Goal: Information Seeking & Learning: Learn about a topic

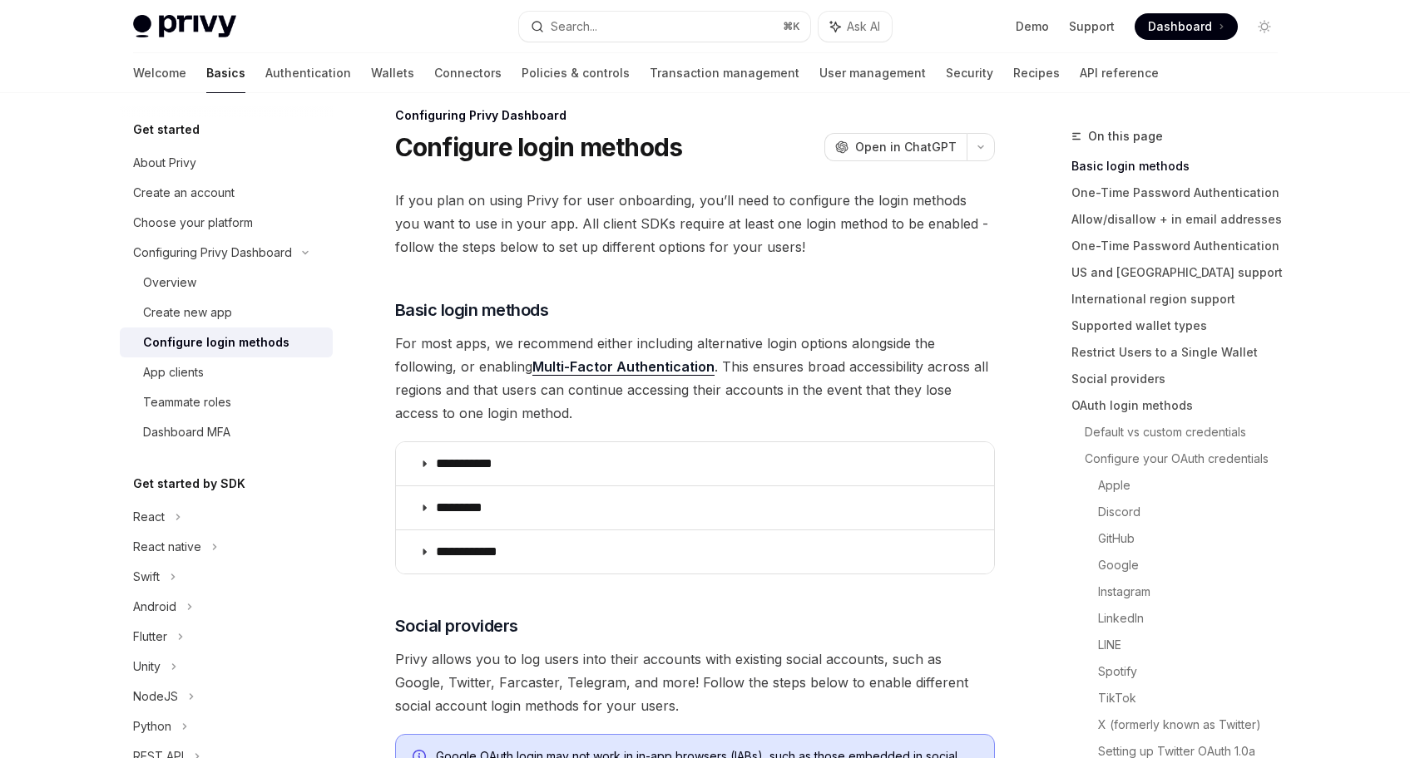
scroll to position [22, 0]
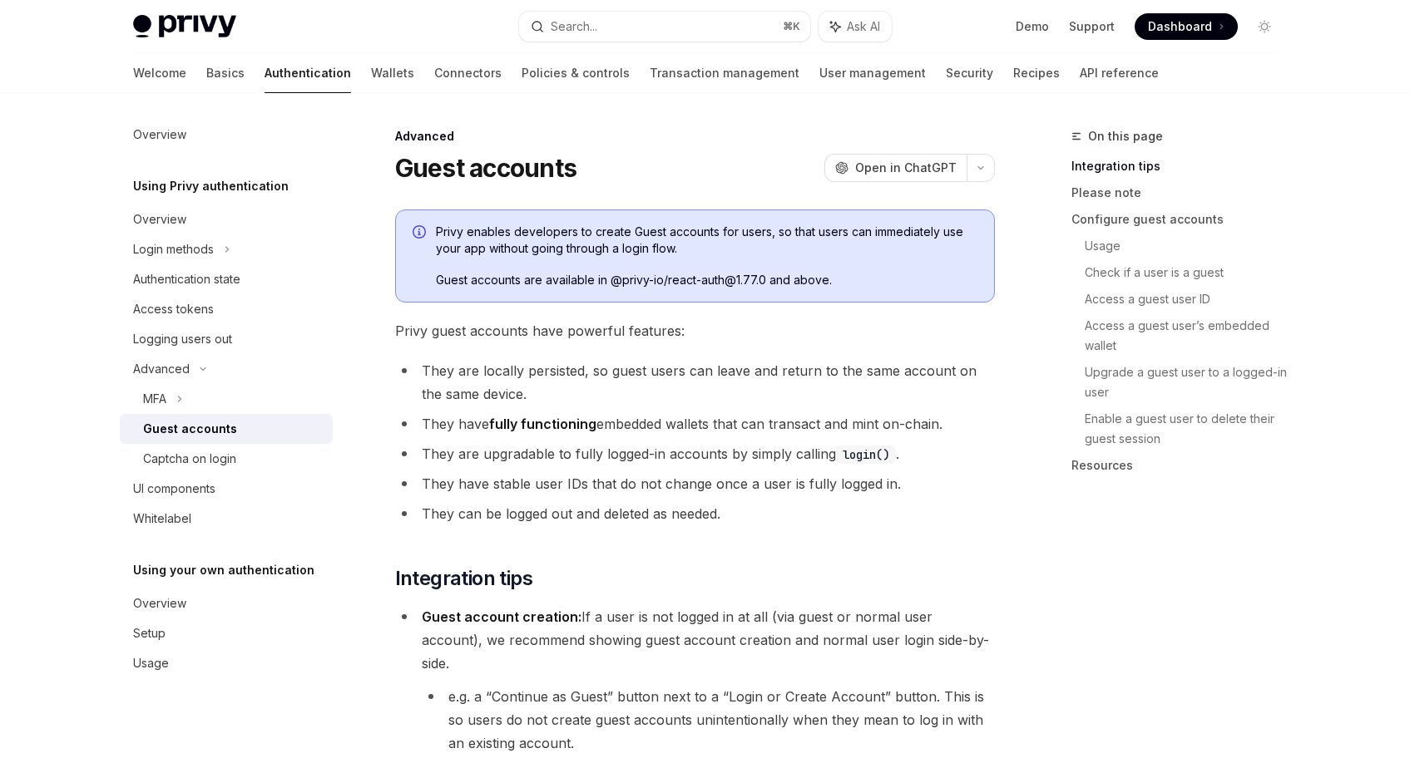
scroll to position [768, 0]
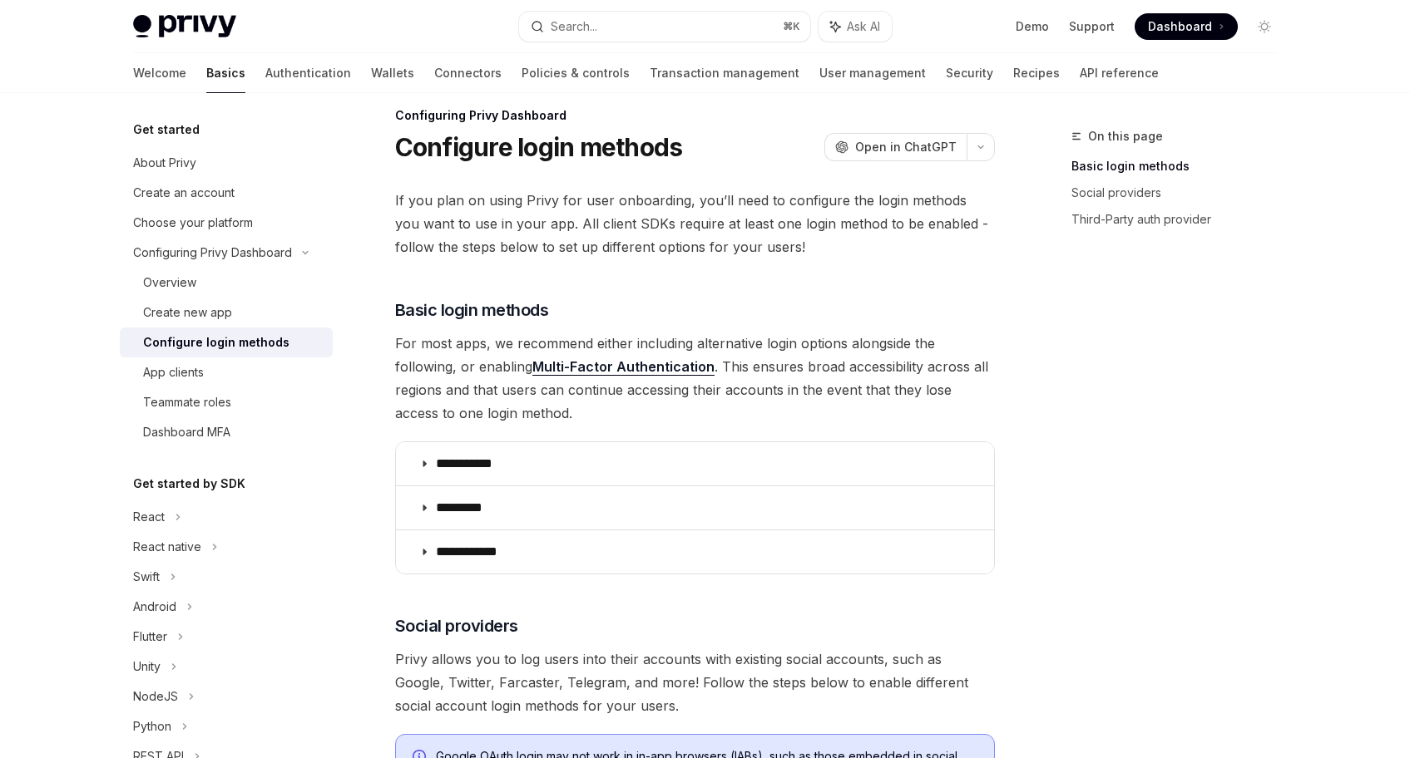
scroll to position [22, 0]
